Goal: Check status: Check status

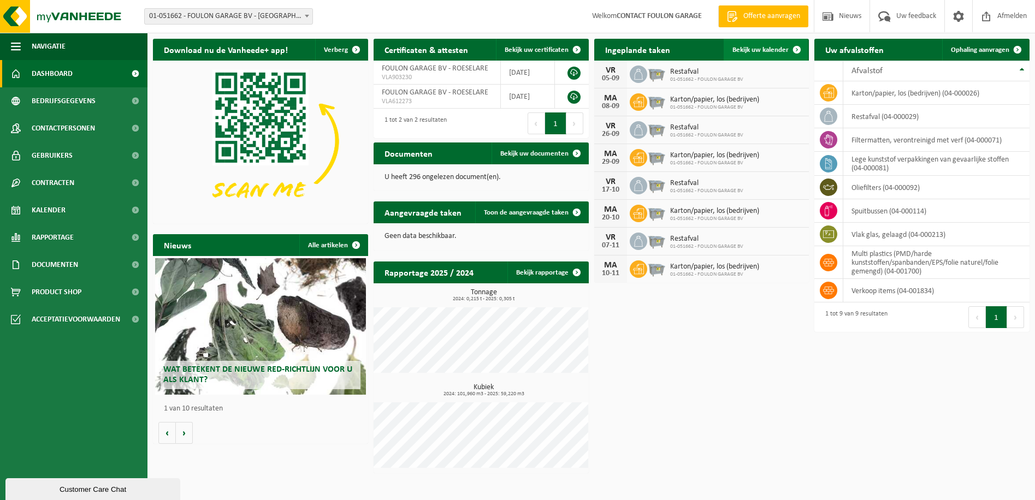
click at [760, 46] on span "Bekijk uw kalender" at bounding box center [760, 49] width 56 height 7
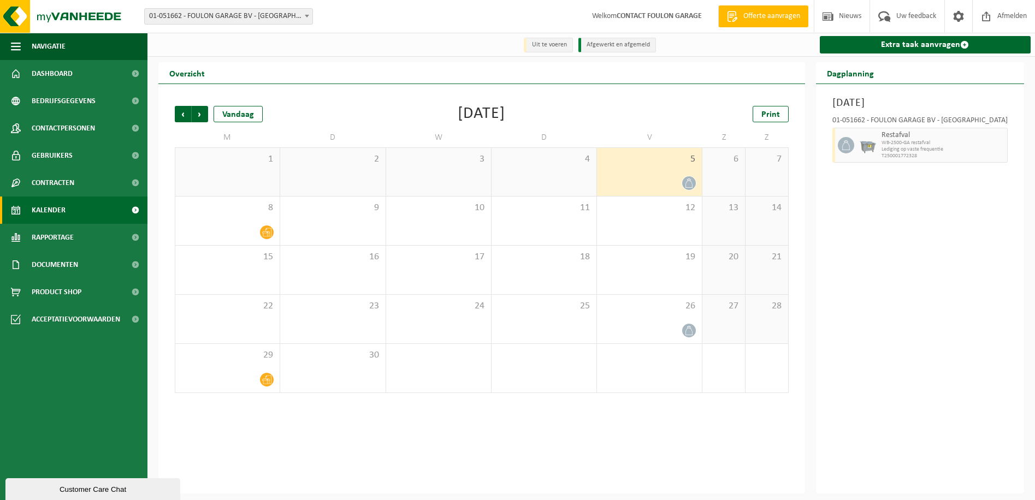
click at [635, 170] on div "5" at bounding box center [649, 172] width 105 height 48
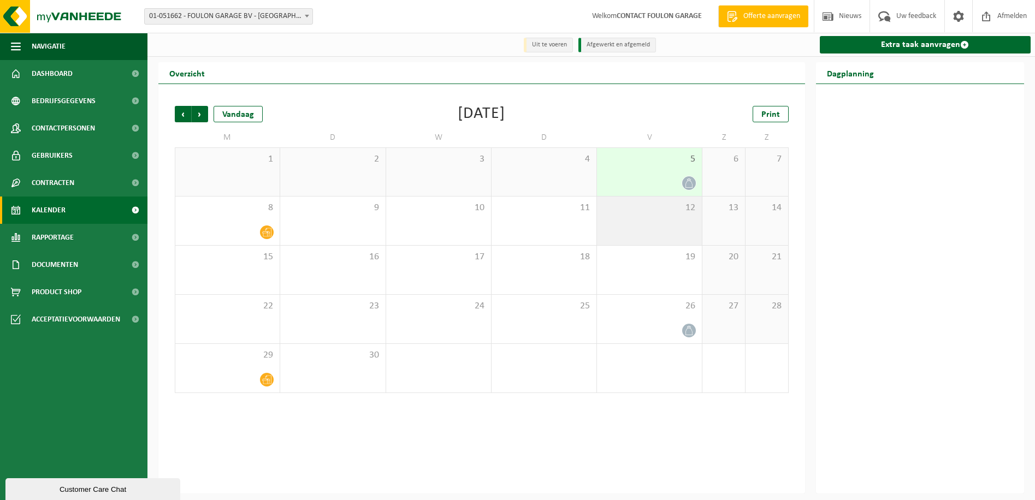
click at [631, 235] on div "12" at bounding box center [649, 221] width 105 height 49
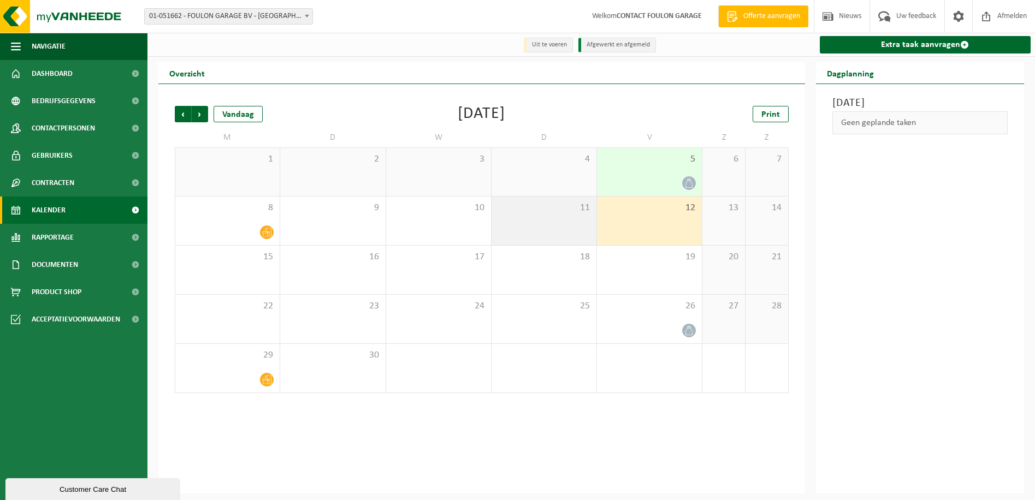
click at [543, 201] on div "11" at bounding box center [543, 221] width 105 height 49
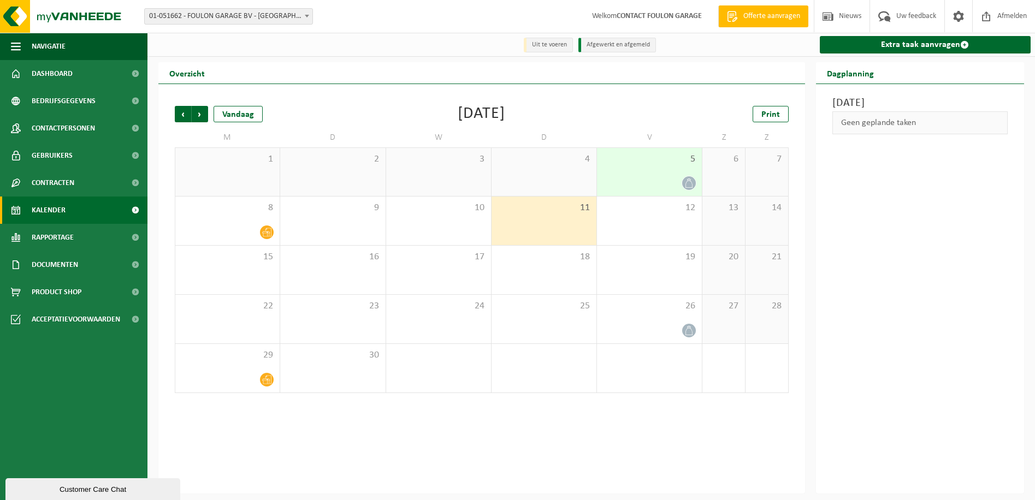
click at [614, 183] on div at bounding box center [649, 183] width 94 height 15
